Goal: Information Seeking & Learning: Learn about a topic

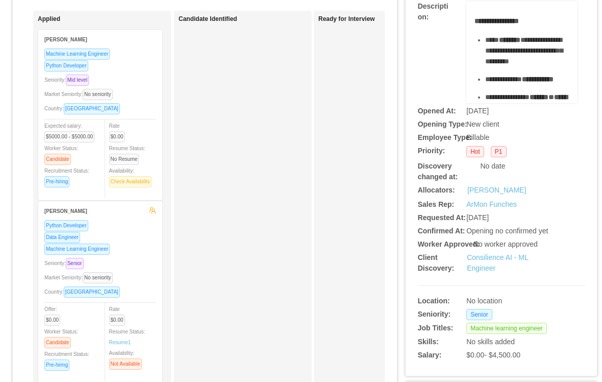
scroll to position [172, 0]
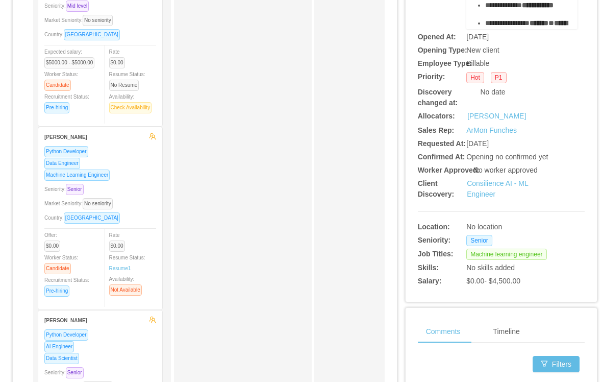
click at [480, 198] on link "Consilience AI - ML Engineer" at bounding box center [497, 188] width 61 height 19
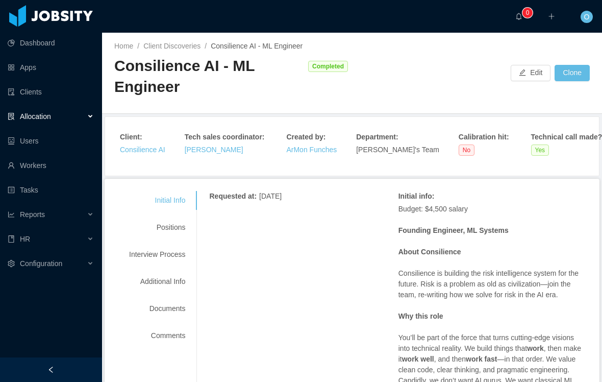
click at [147, 257] on div "Interview Process" at bounding box center [157, 254] width 81 height 19
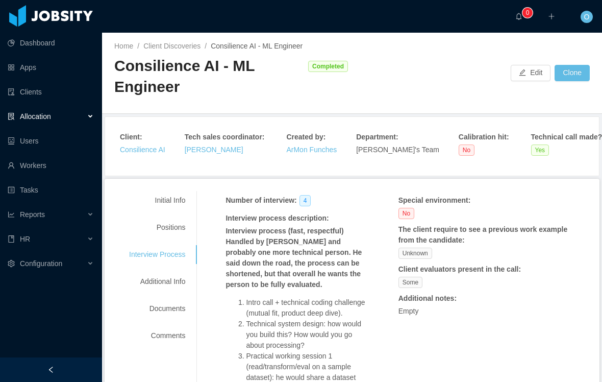
click at [168, 235] on div "Positions" at bounding box center [157, 227] width 81 height 19
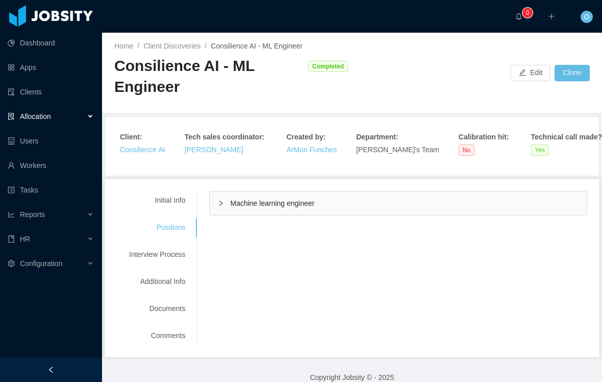
click at [314, 213] on div "Machine learning engineer" at bounding box center [398, 202] width 377 height 23
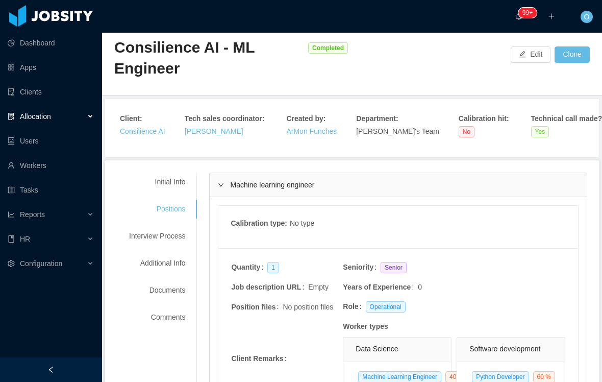
scroll to position [17, 0]
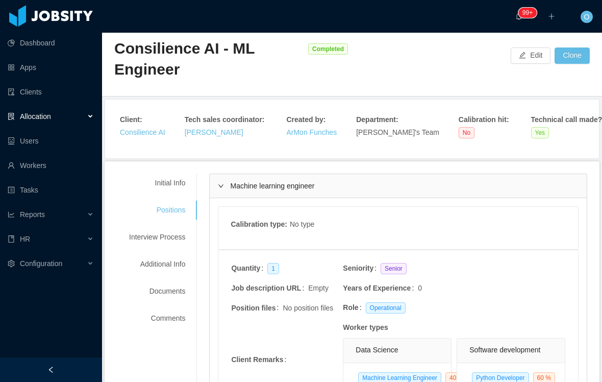
click at [154, 239] on div "Interview Process" at bounding box center [157, 237] width 81 height 19
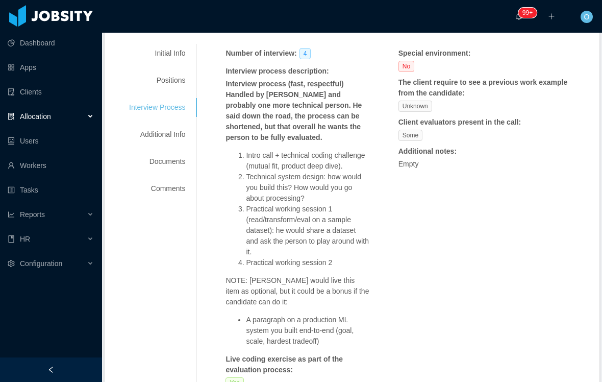
scroll to position [131, 0]
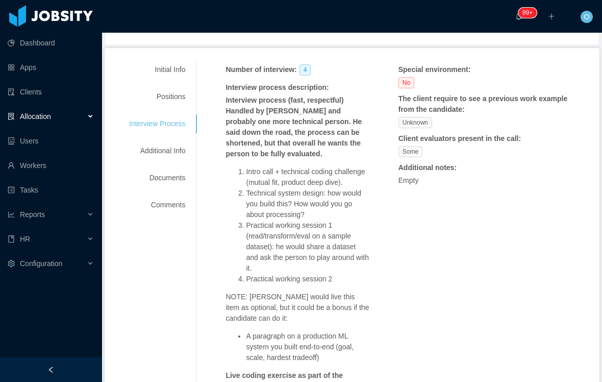
click at [167, 95] on div "Positions" at bounding box center [157, 96] width 81 height 19
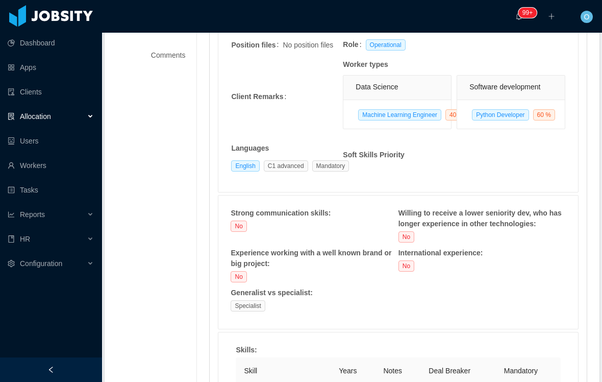
scroll to position [322, 0]
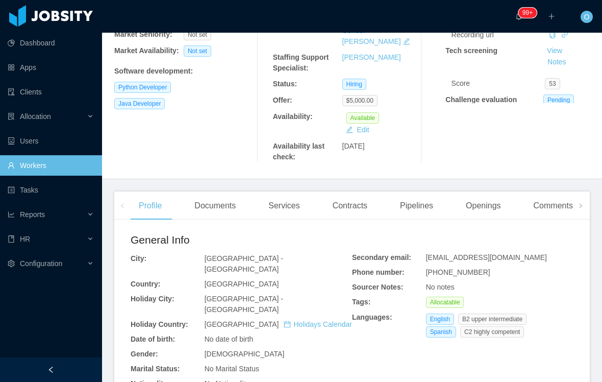
scroll to position [181, 0]
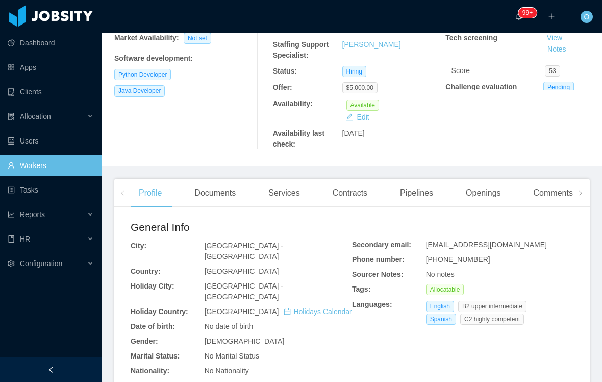
click at [211, 179] on div "Documents" at bounding box center [215, 193] width 58 height 29
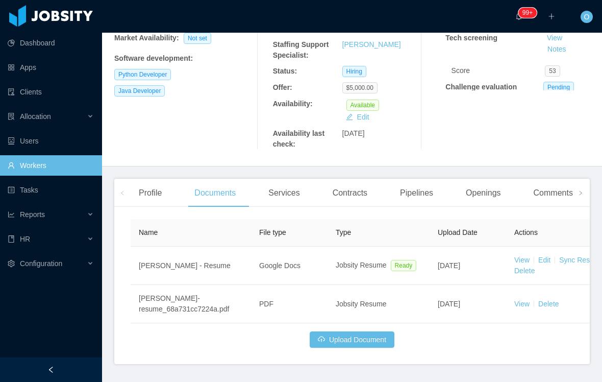
scroll to position [182, 0]
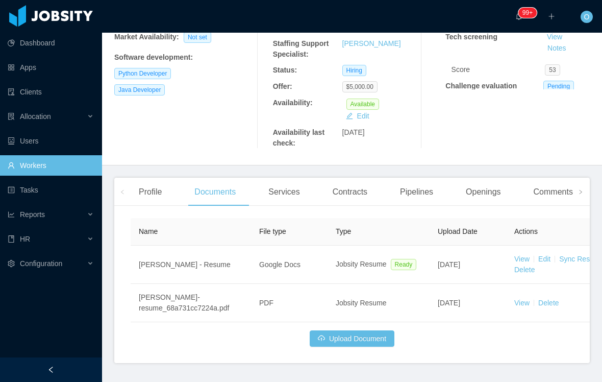
click at [514, 299] on link "View" at bounding box center [521, 303] width 15 height 8
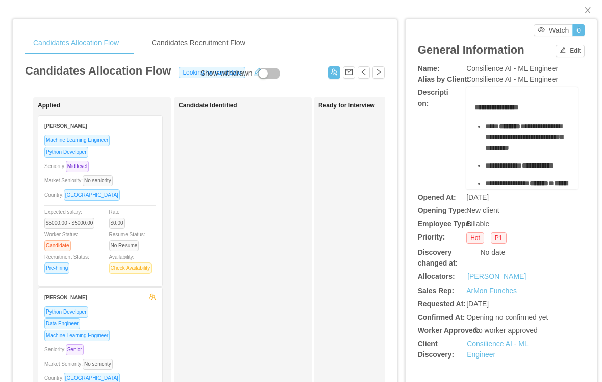
scroll to position [34, 0]
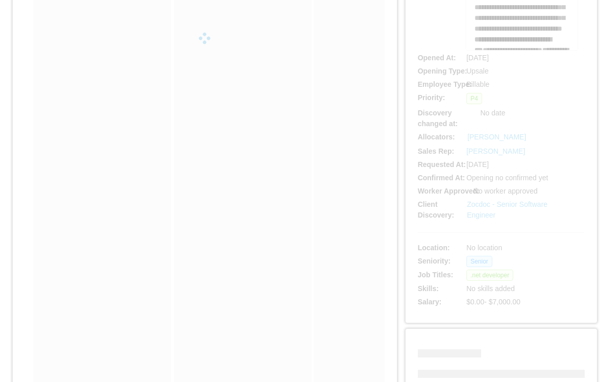
scroll to position [222, 0]
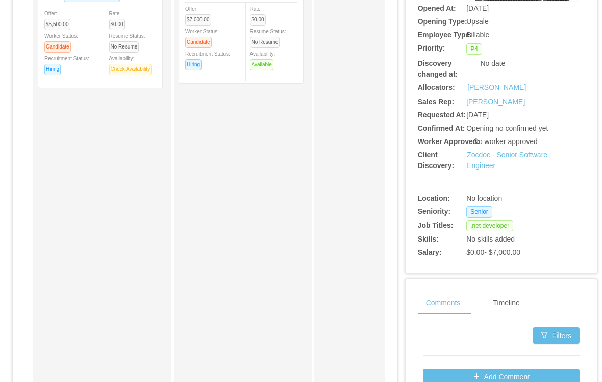
click at [499, 169] on link "Zocdoc - Senior Software Engineer" at bounding box center [507, 160] width 81 height 19
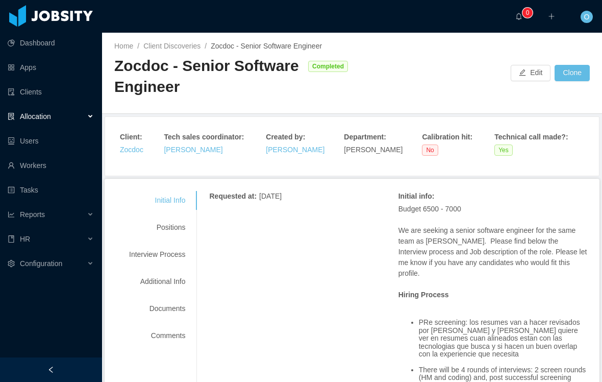
click at [130, 151] on link "Zocdoc" at bounding box center [131, 149] width 23 height 8
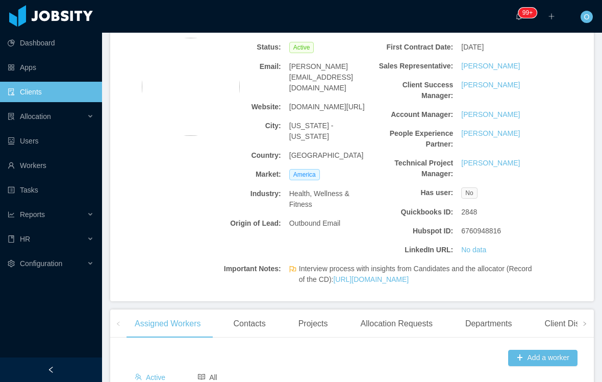
scroll to position [75, 0]
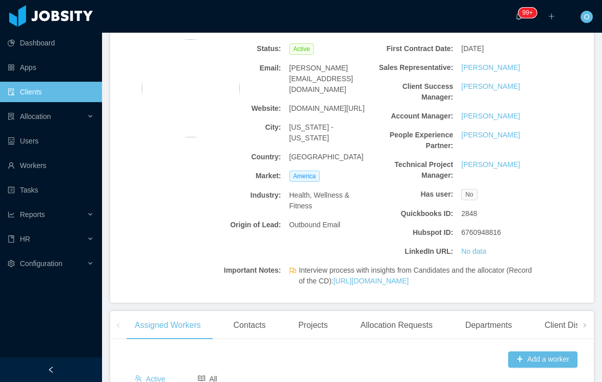
click at [409, 285] on link "[URL][DOMAIN_NAME]" at bounding box center [371, 281] width 76 height 8
